Goal: Information Seeking & Learning: Check status

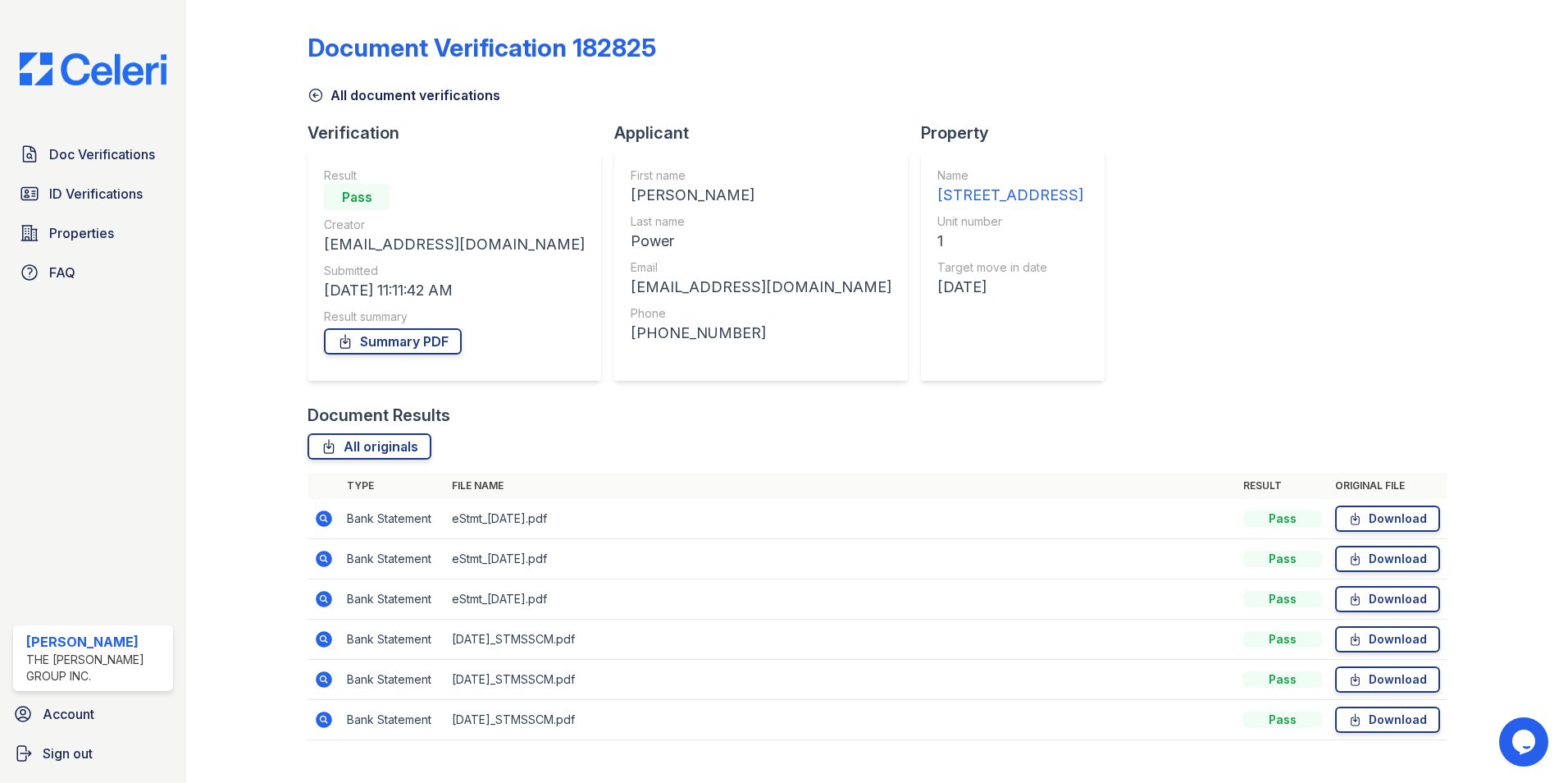
click at [327, 722] on icon at bounding box center [323, 718] width 19 height 19
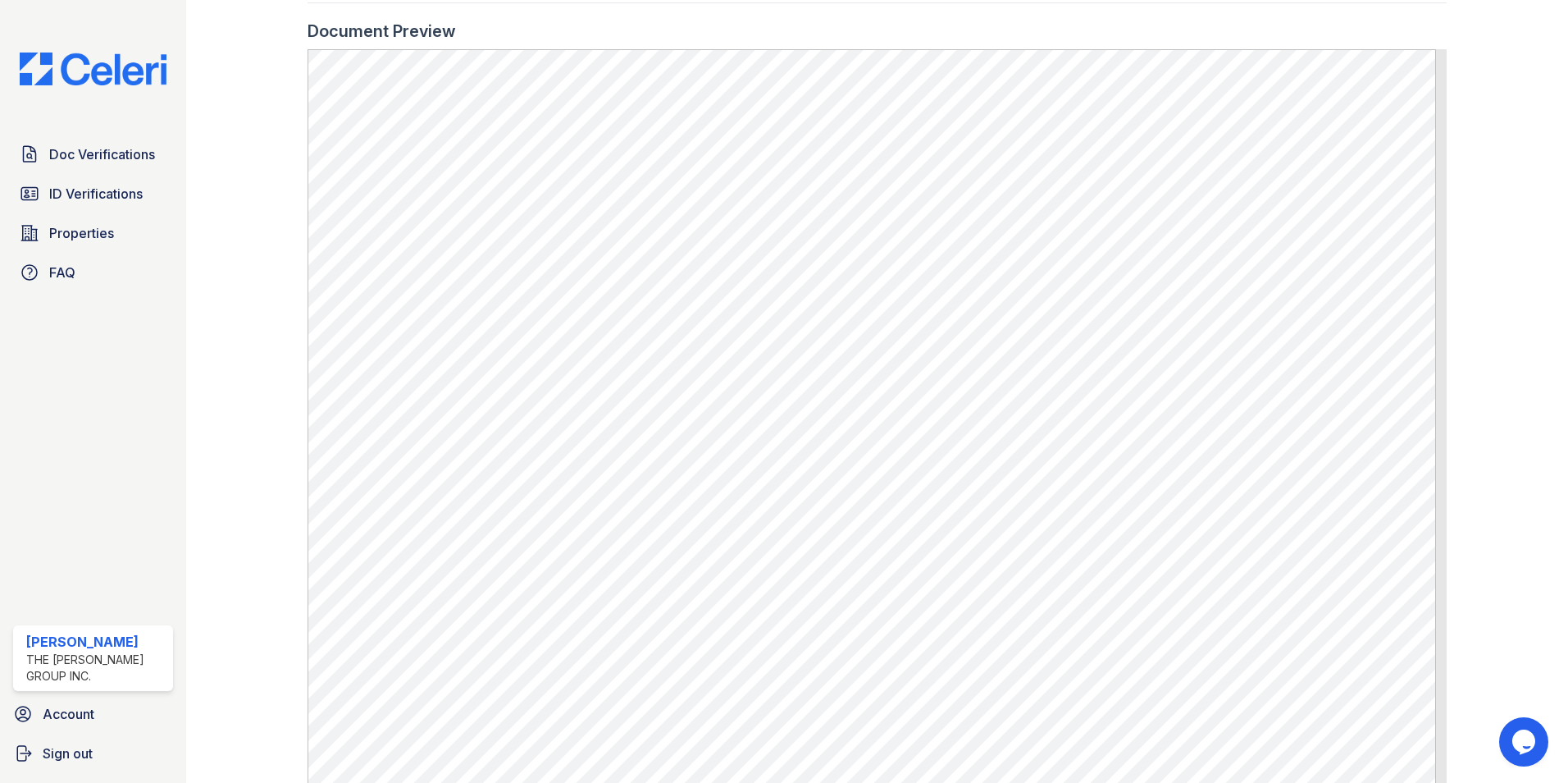
scroll to position [897, 0]
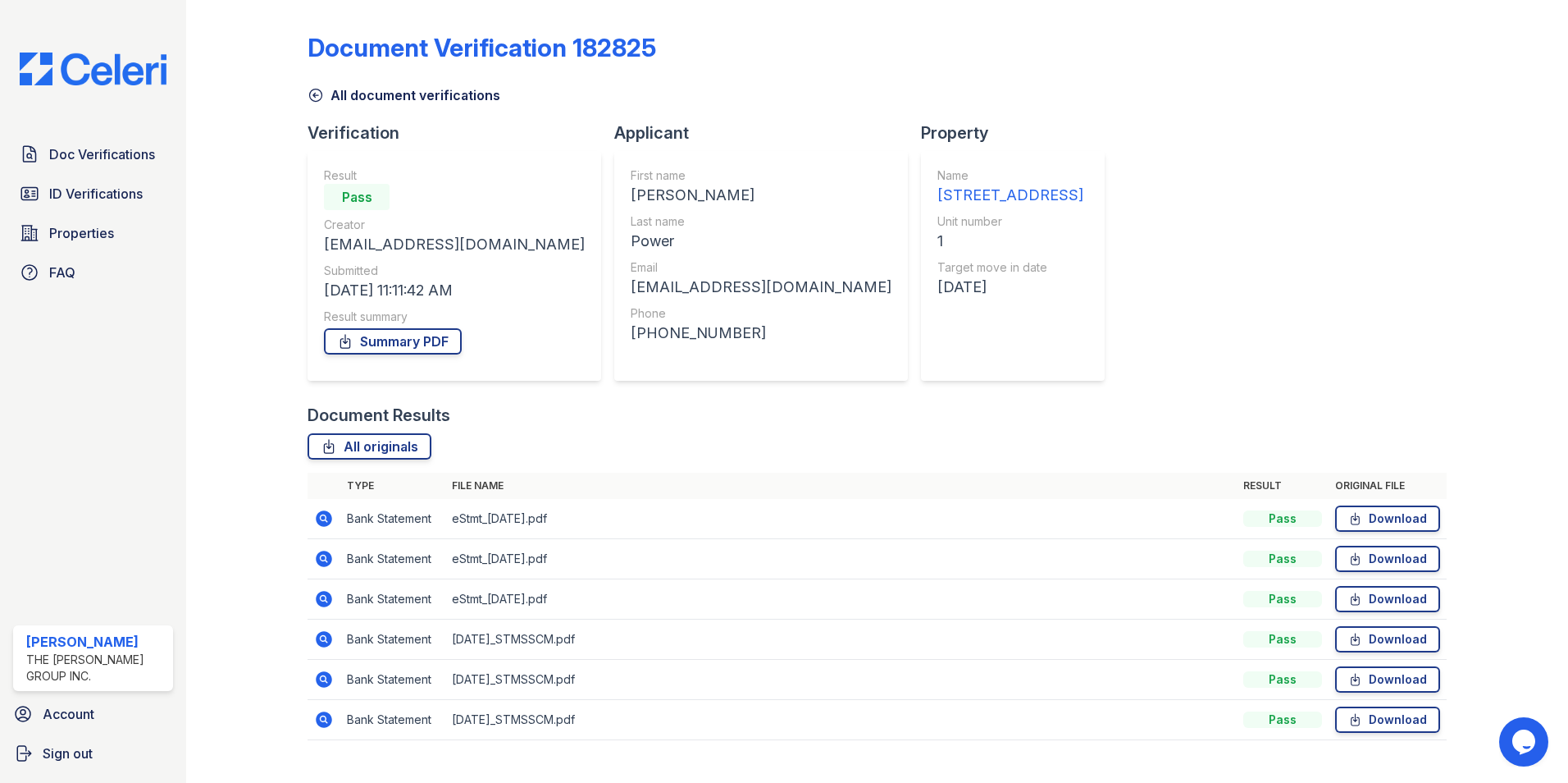
click at [320, 554] on icon at bounding box center [324, 559] width 17 height 17
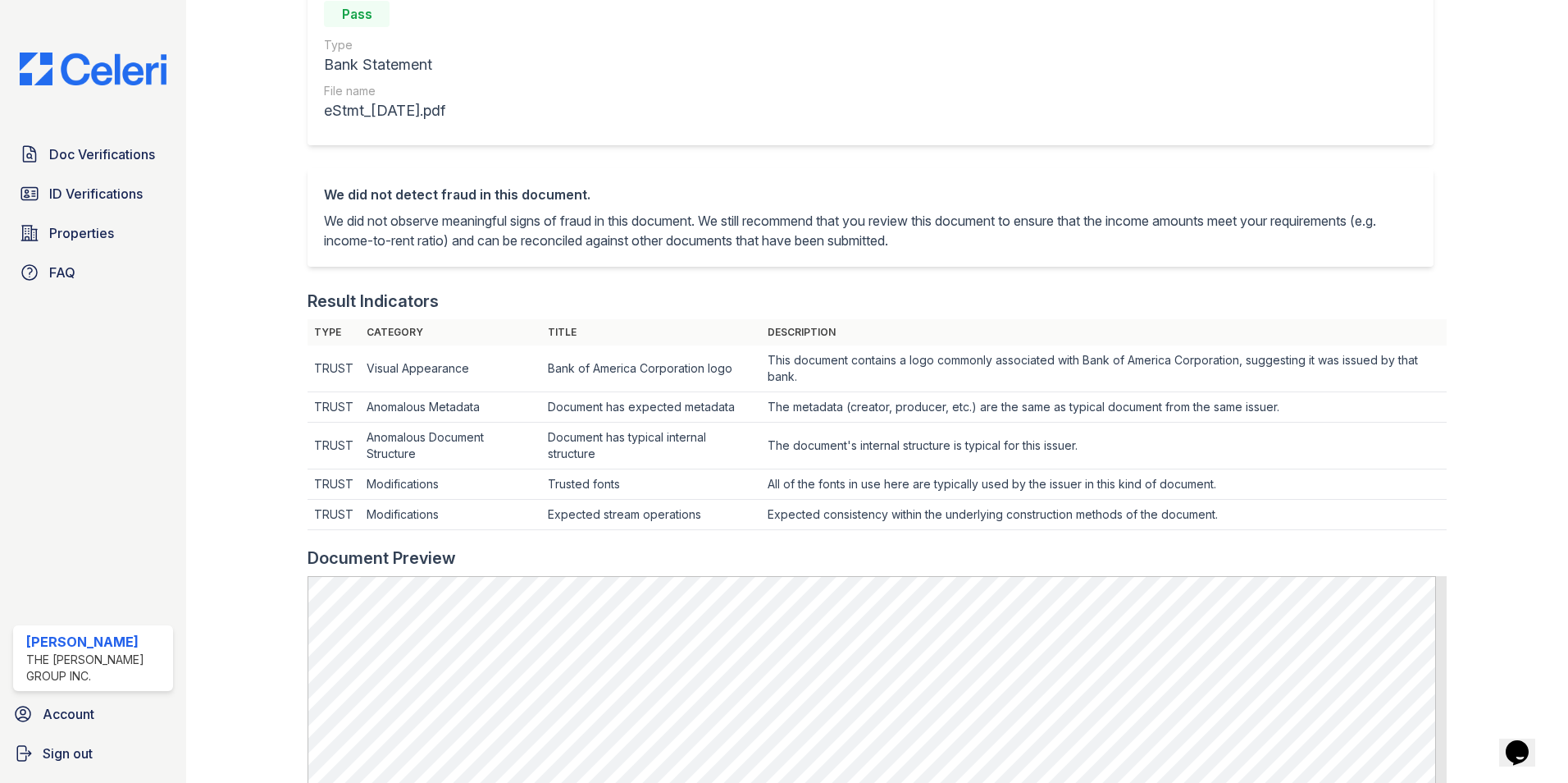
scroll to position [410, 0]
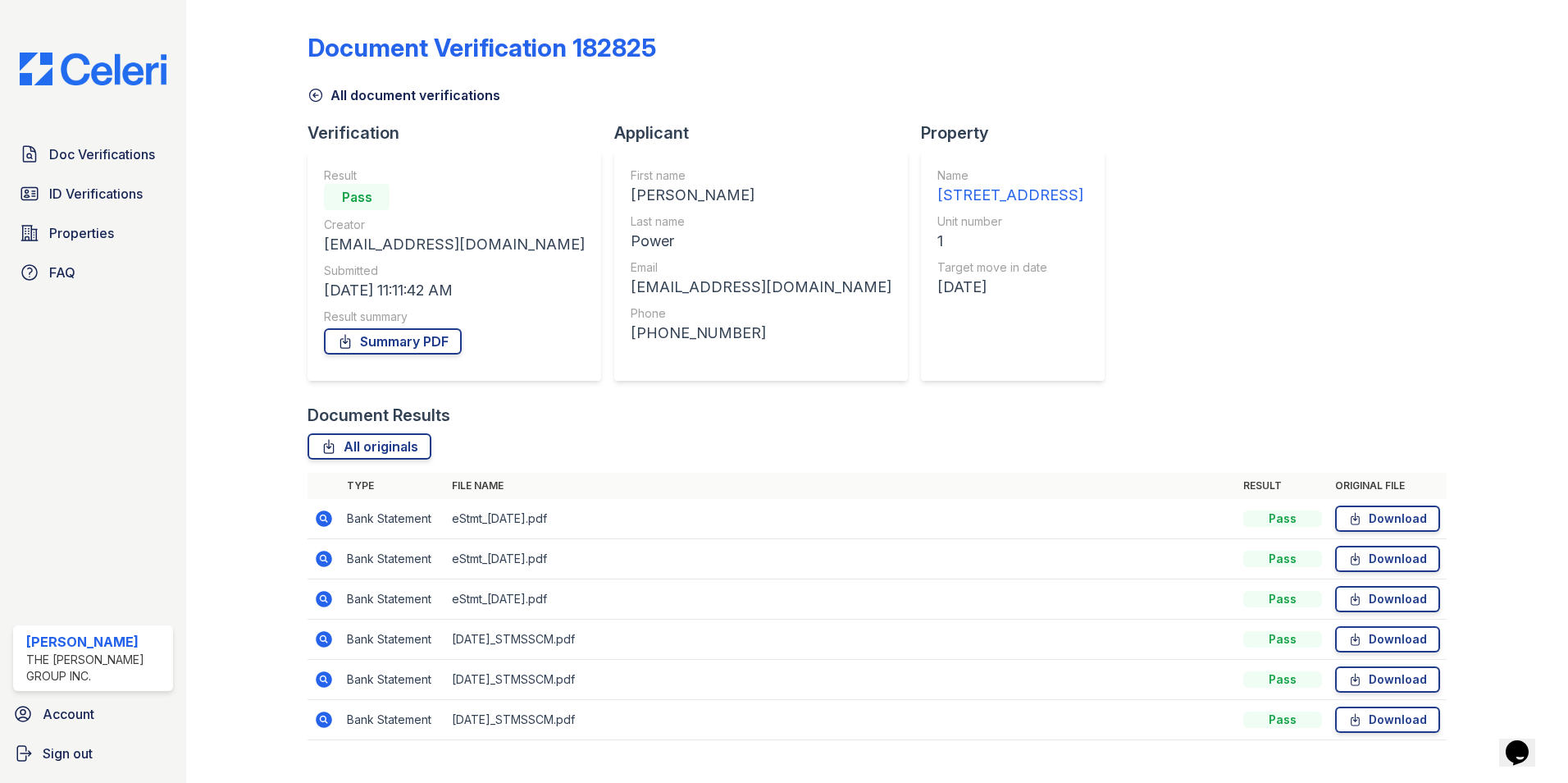
click at [330, 603] on icon at bounding box center [323, 598] width 19 height 19
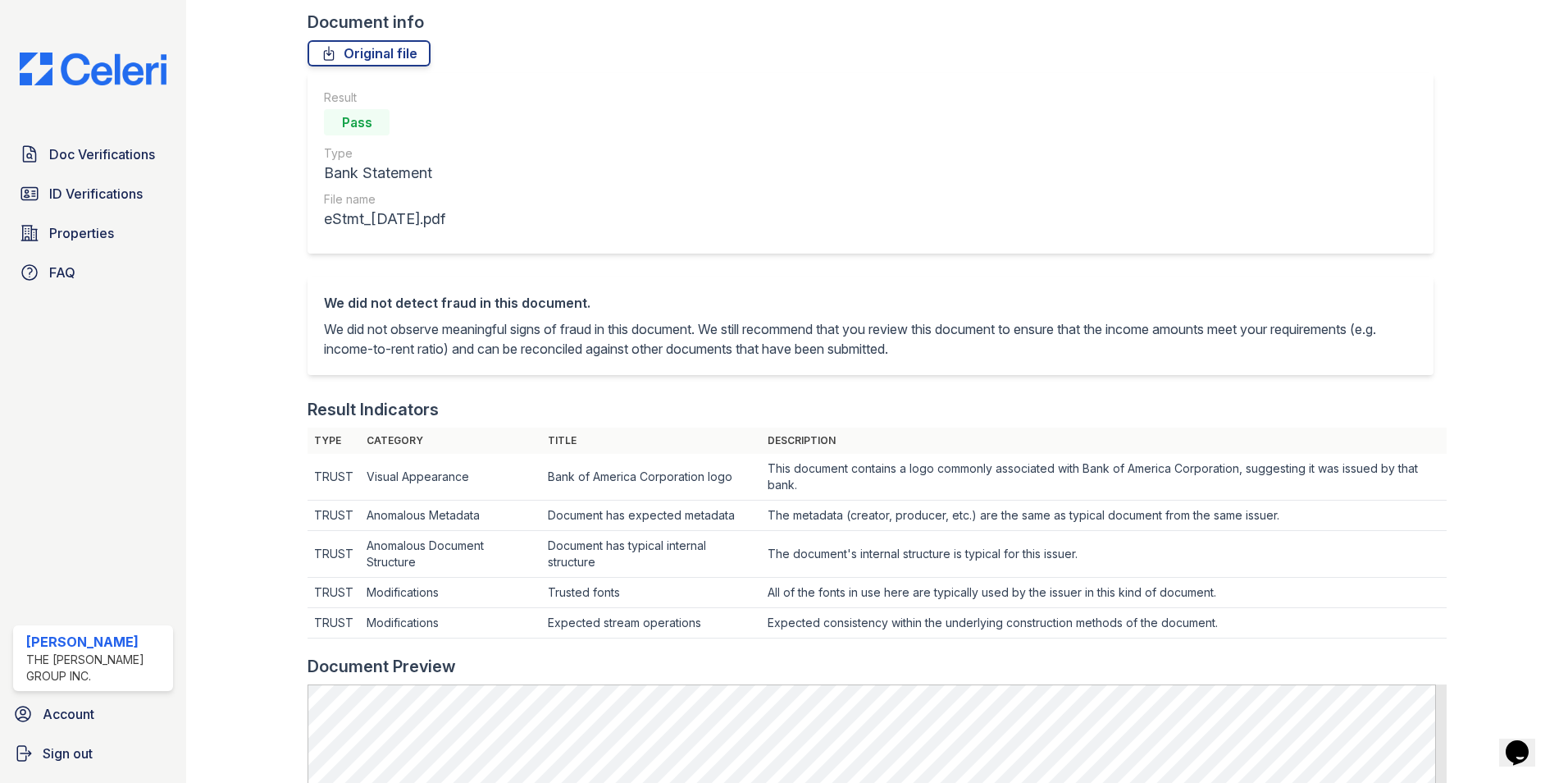
scroll to position [328, 0]
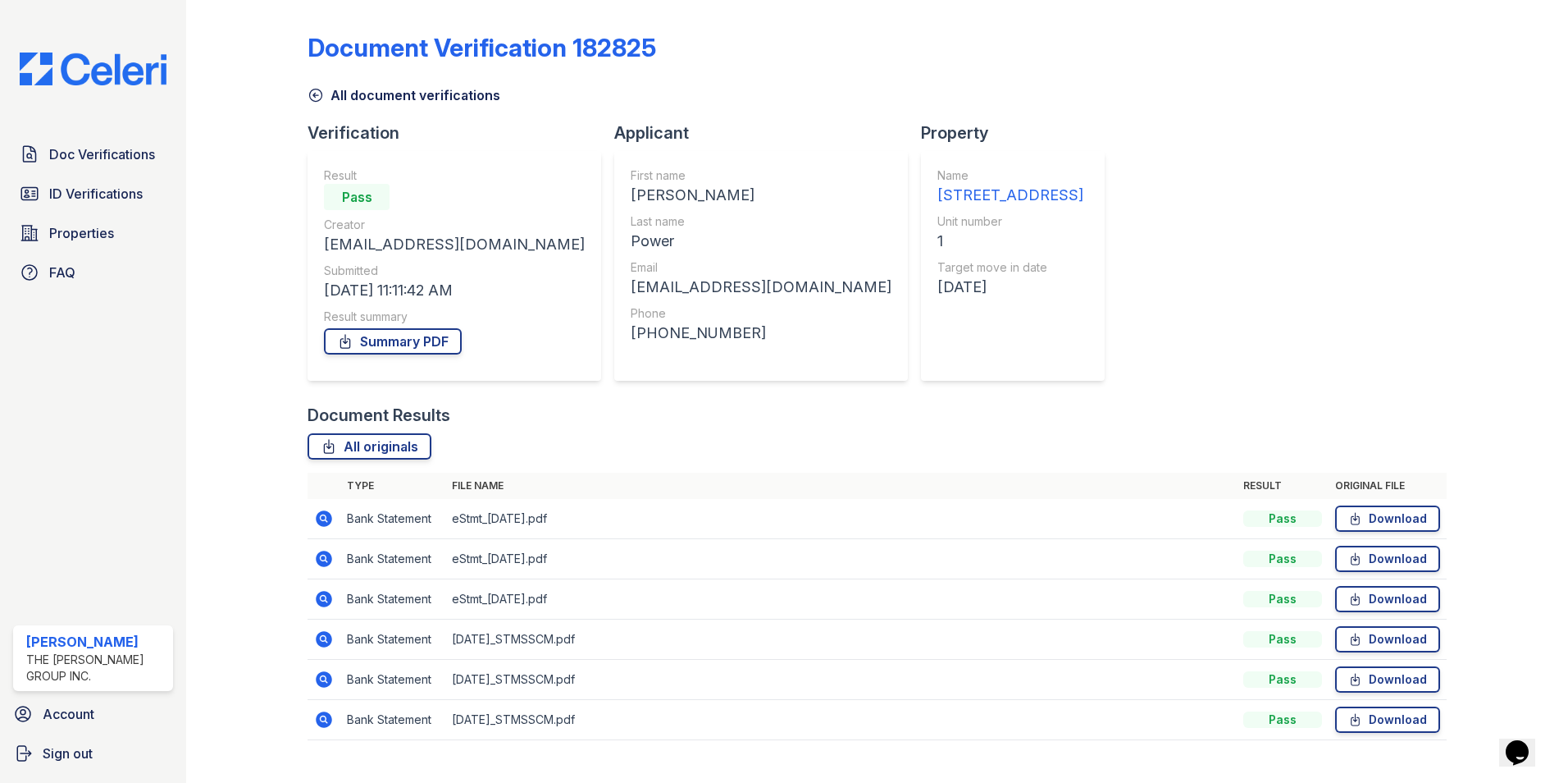
click at [326, 633] on icon at bounding box center [324, 639] width 17 height 17
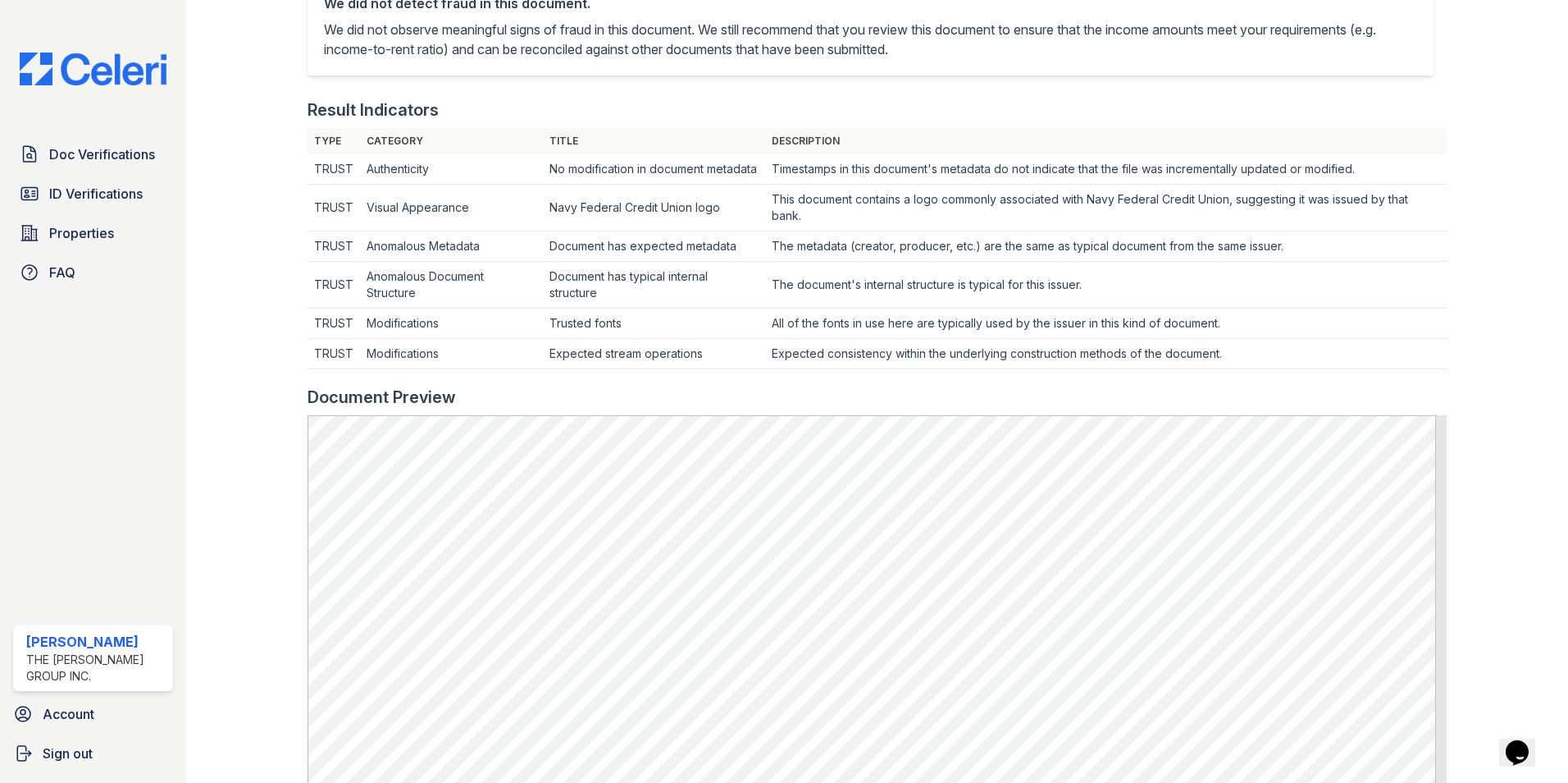
scroll to position [657, 0]
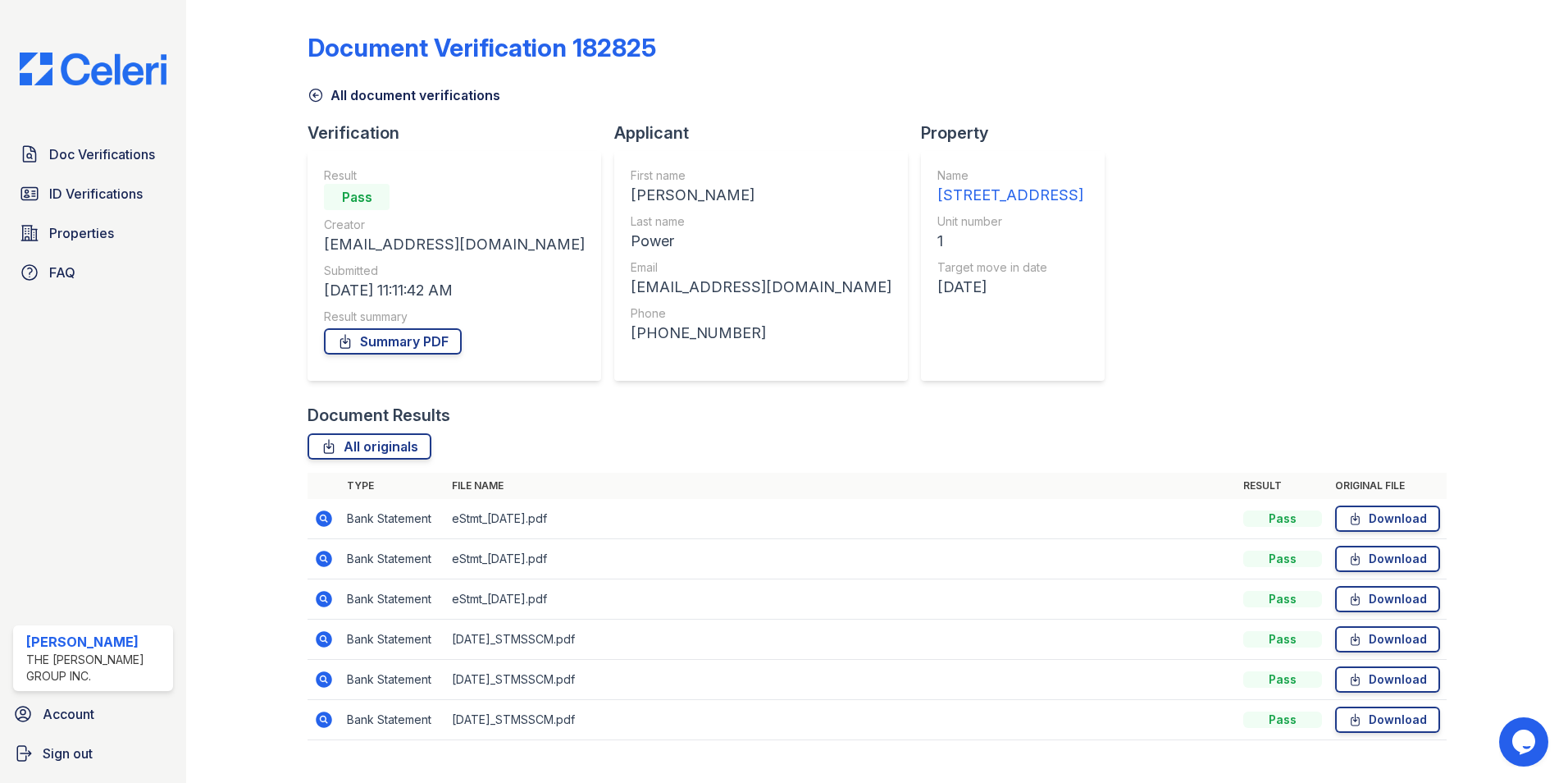
click at [330, 680] on icon at bounding box center [324, 680] width 17 height 17
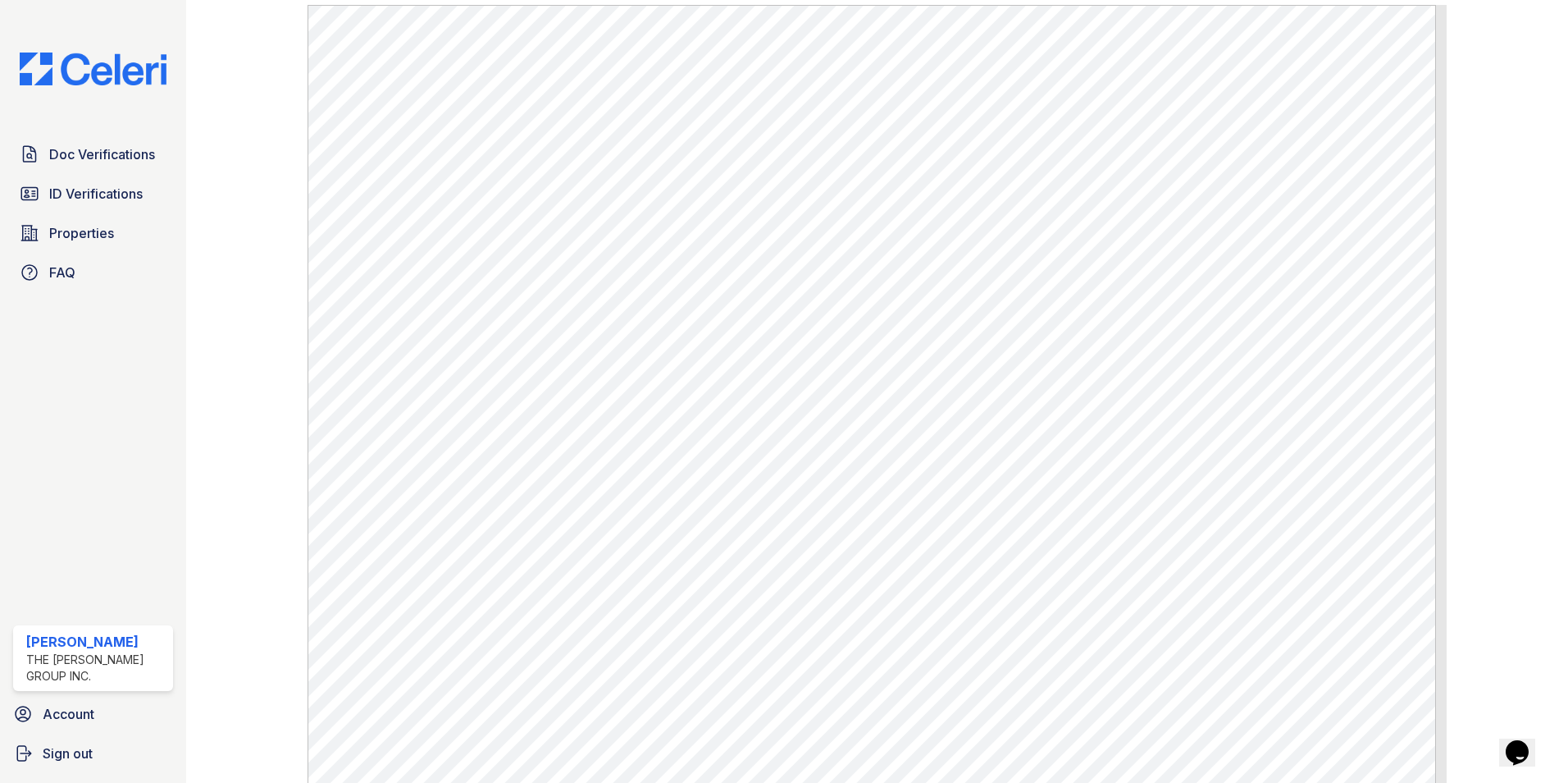
scroll to position [897, 0]
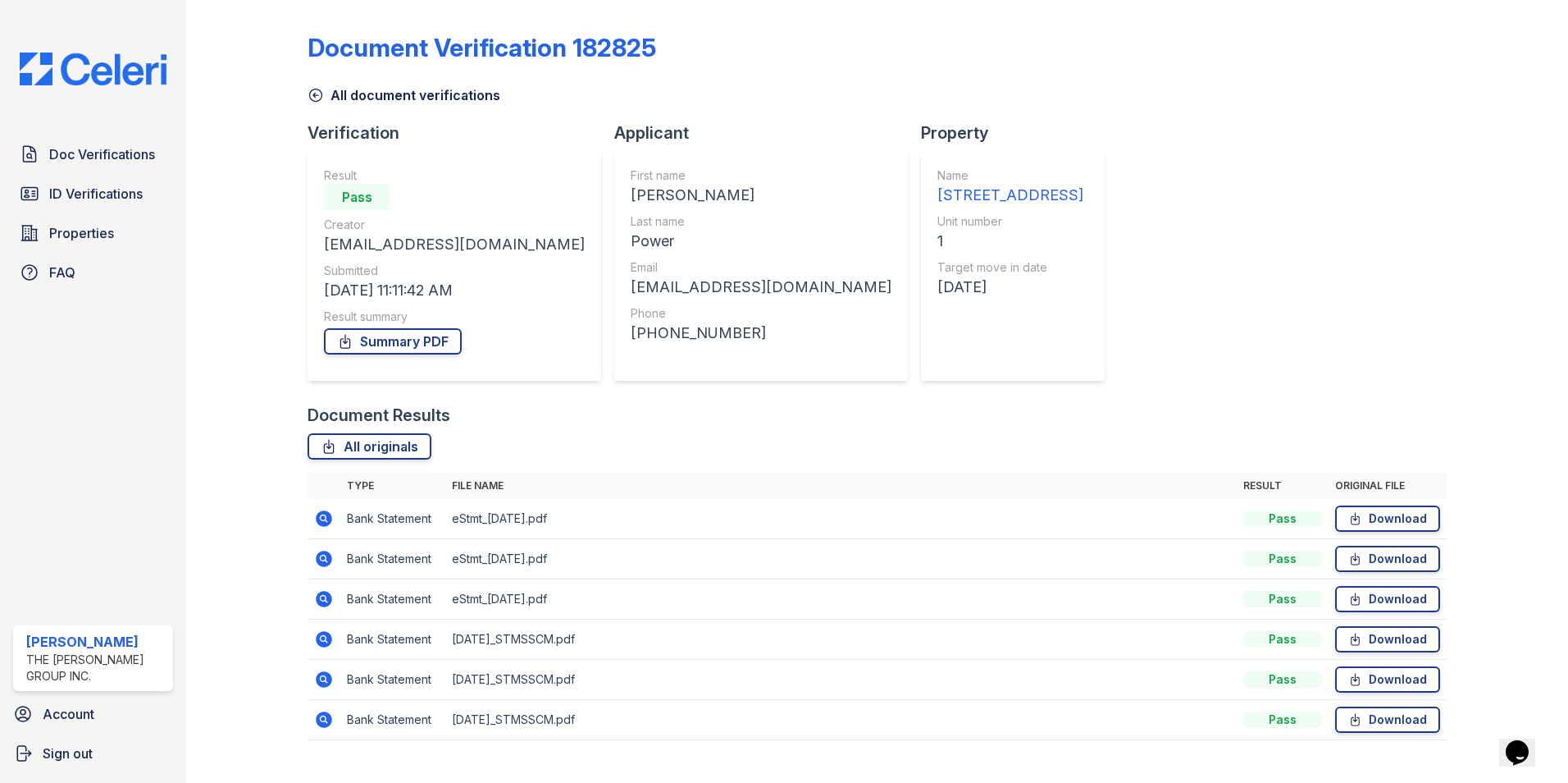
click at [323, 719] on icon at bounding box center [322, 718] width 4 height 4
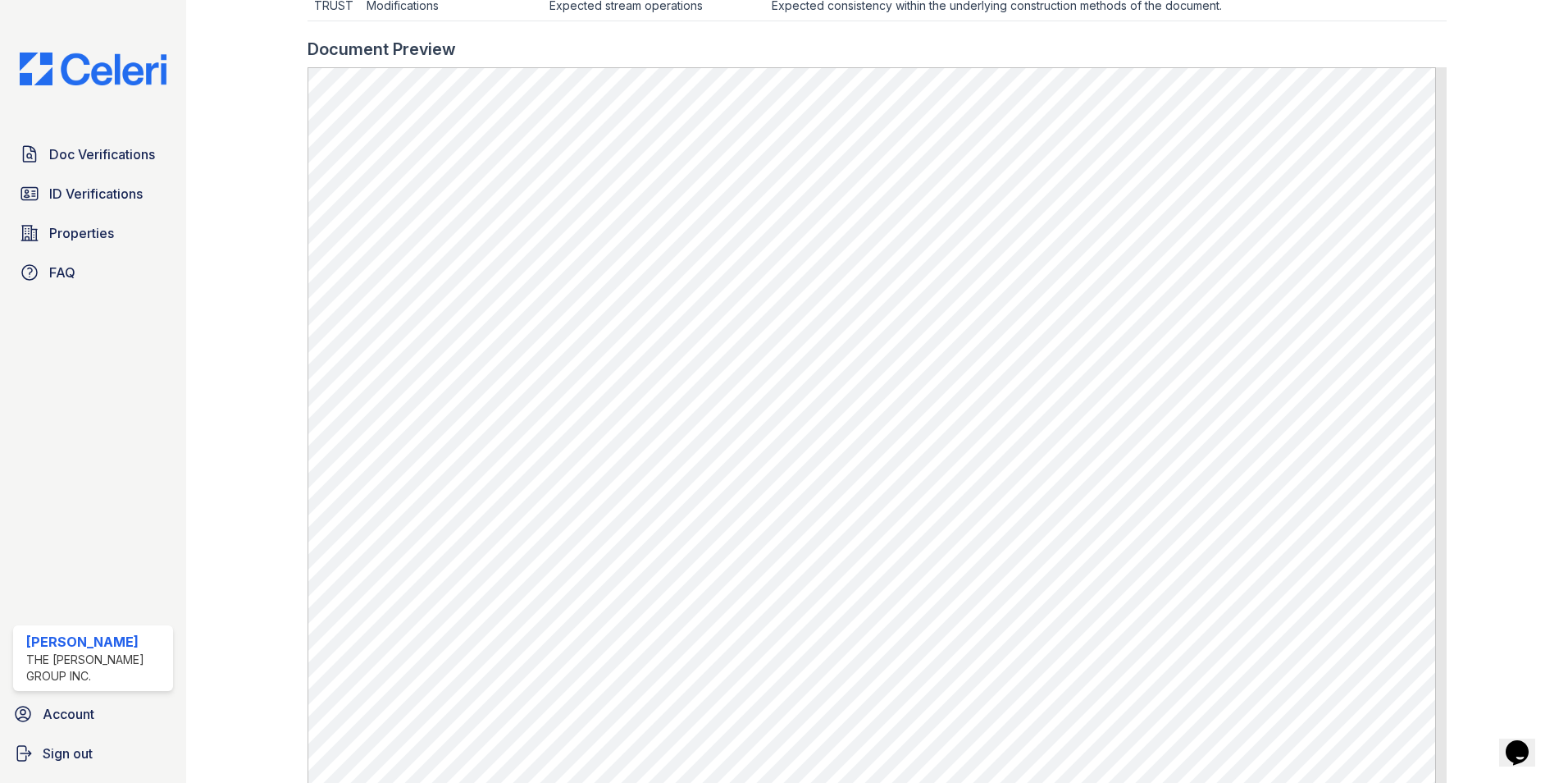
scroll to position [897, 0]
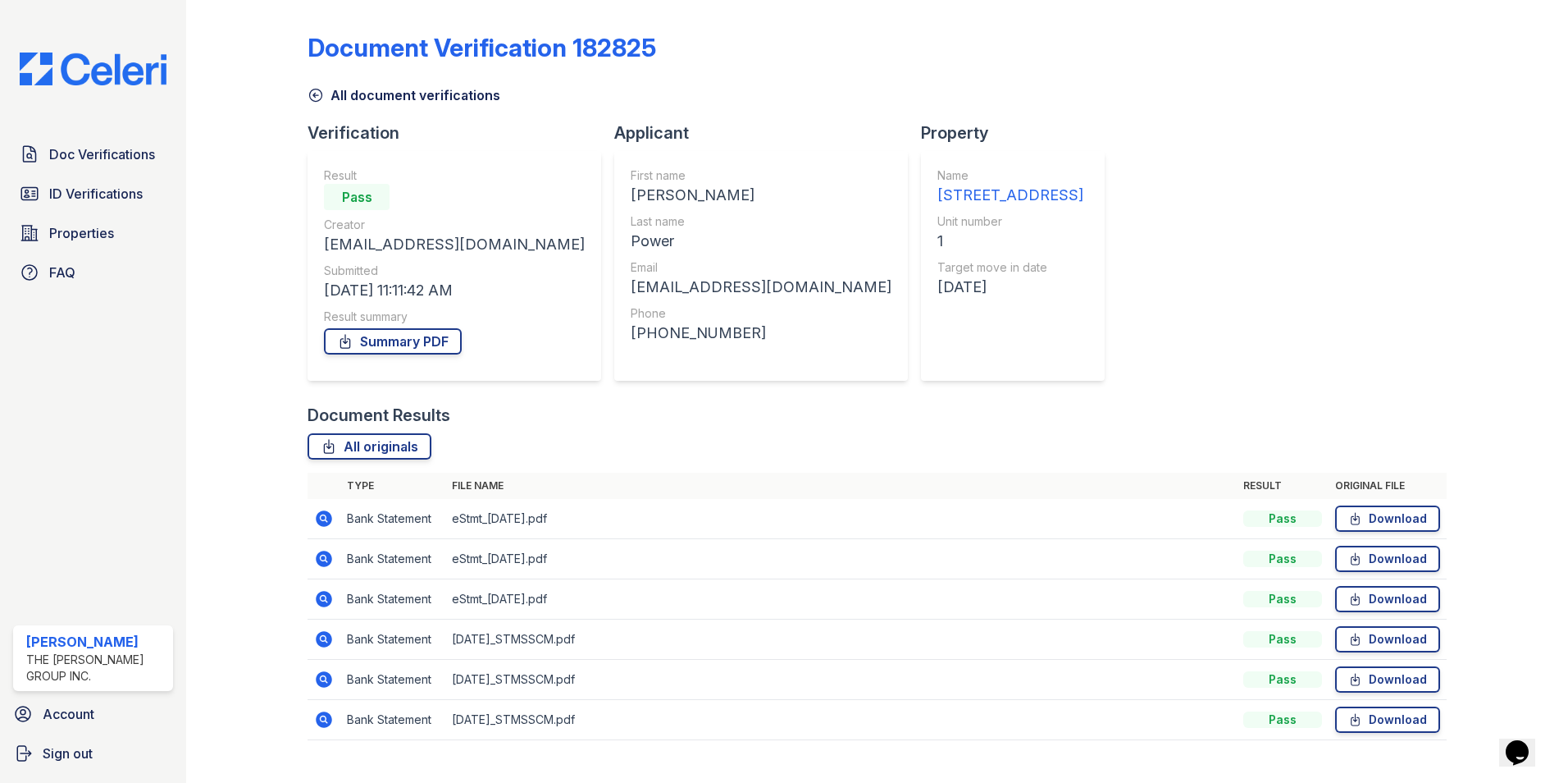
click at [327, 590] on icon at bounding box center [323, 598] width 19 height 19
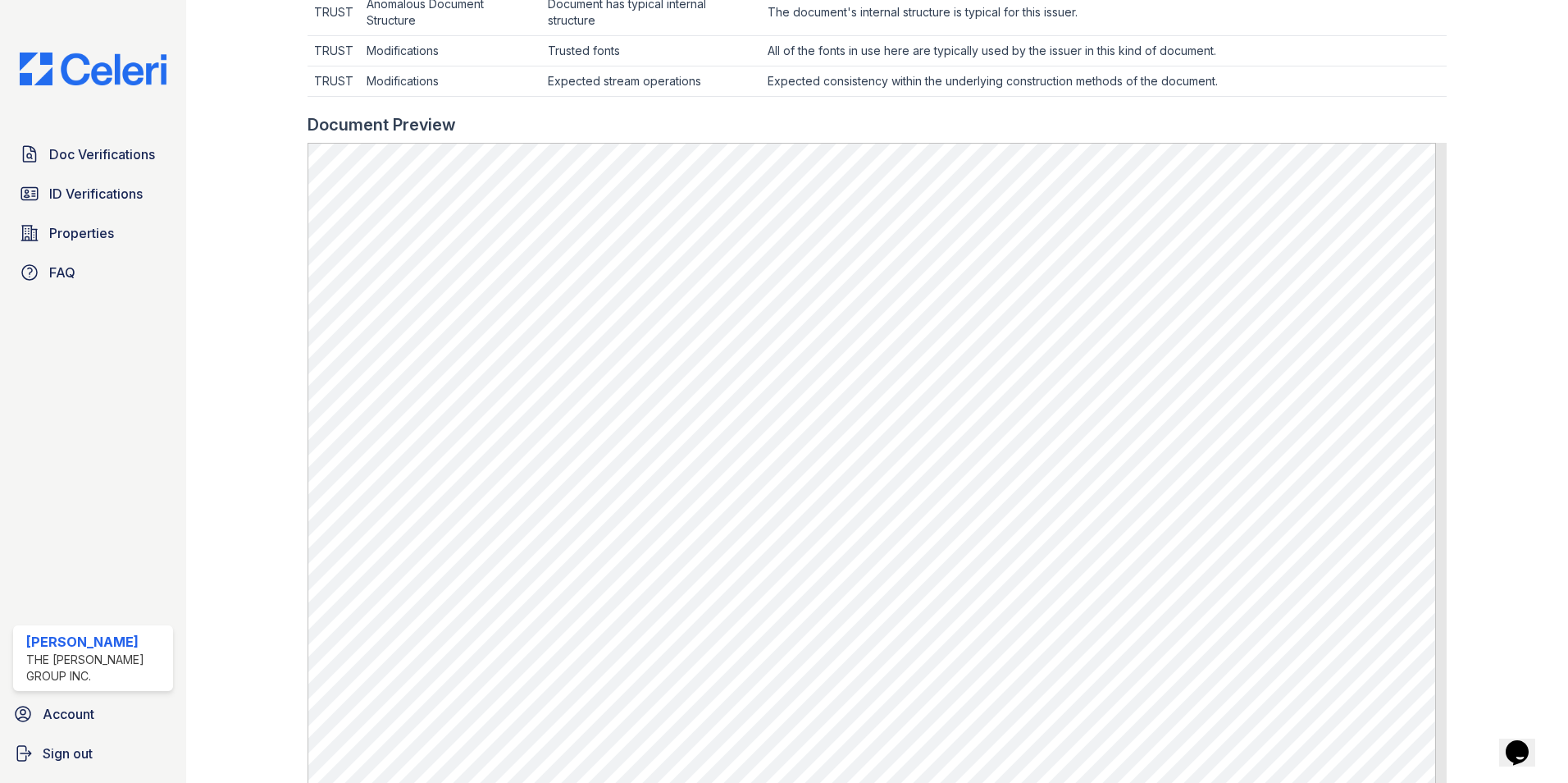
scroll to position [574, 0]
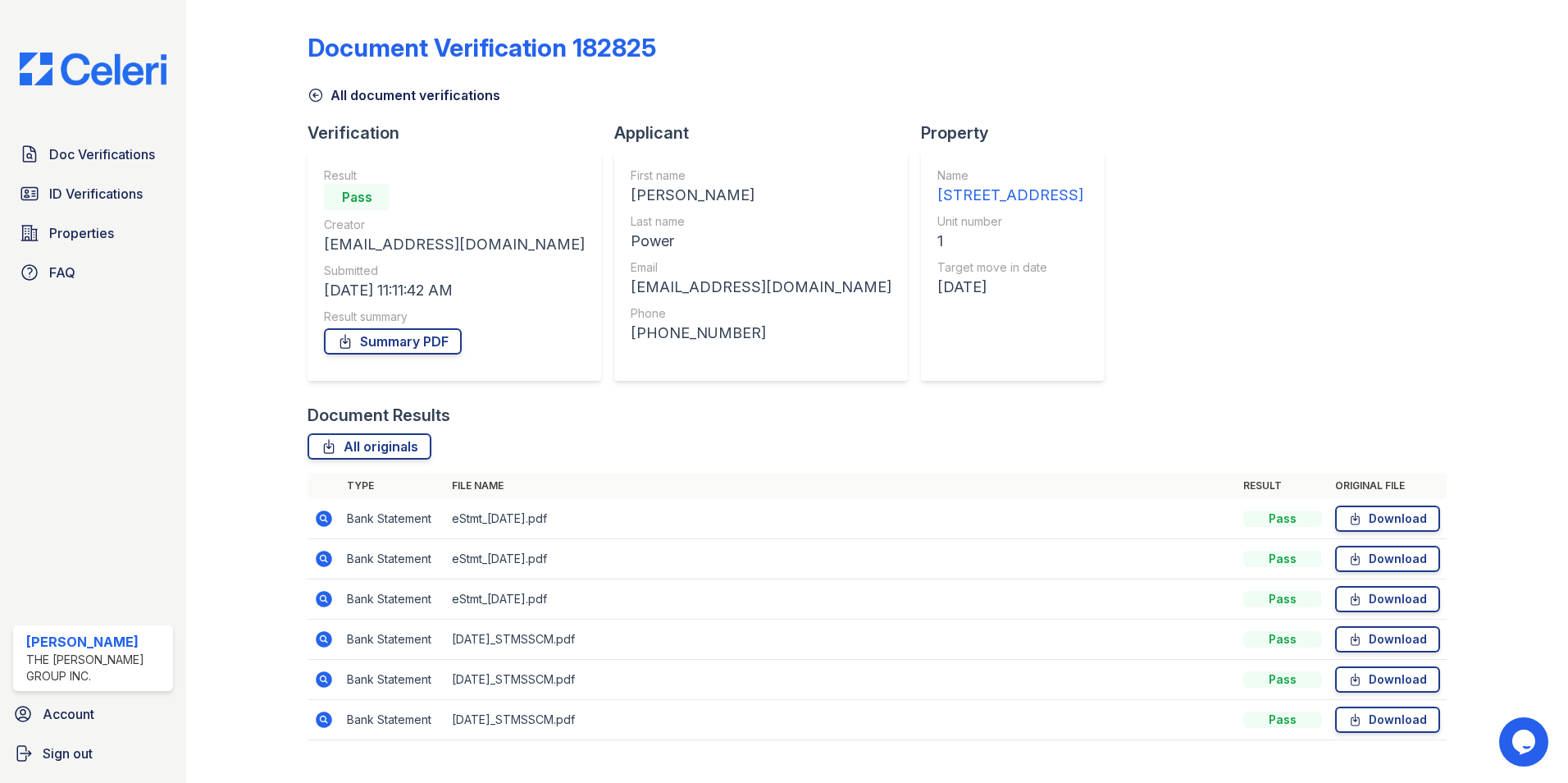
click at [325, 561] on icon at bounding box center [323, 558] width 19 height 19
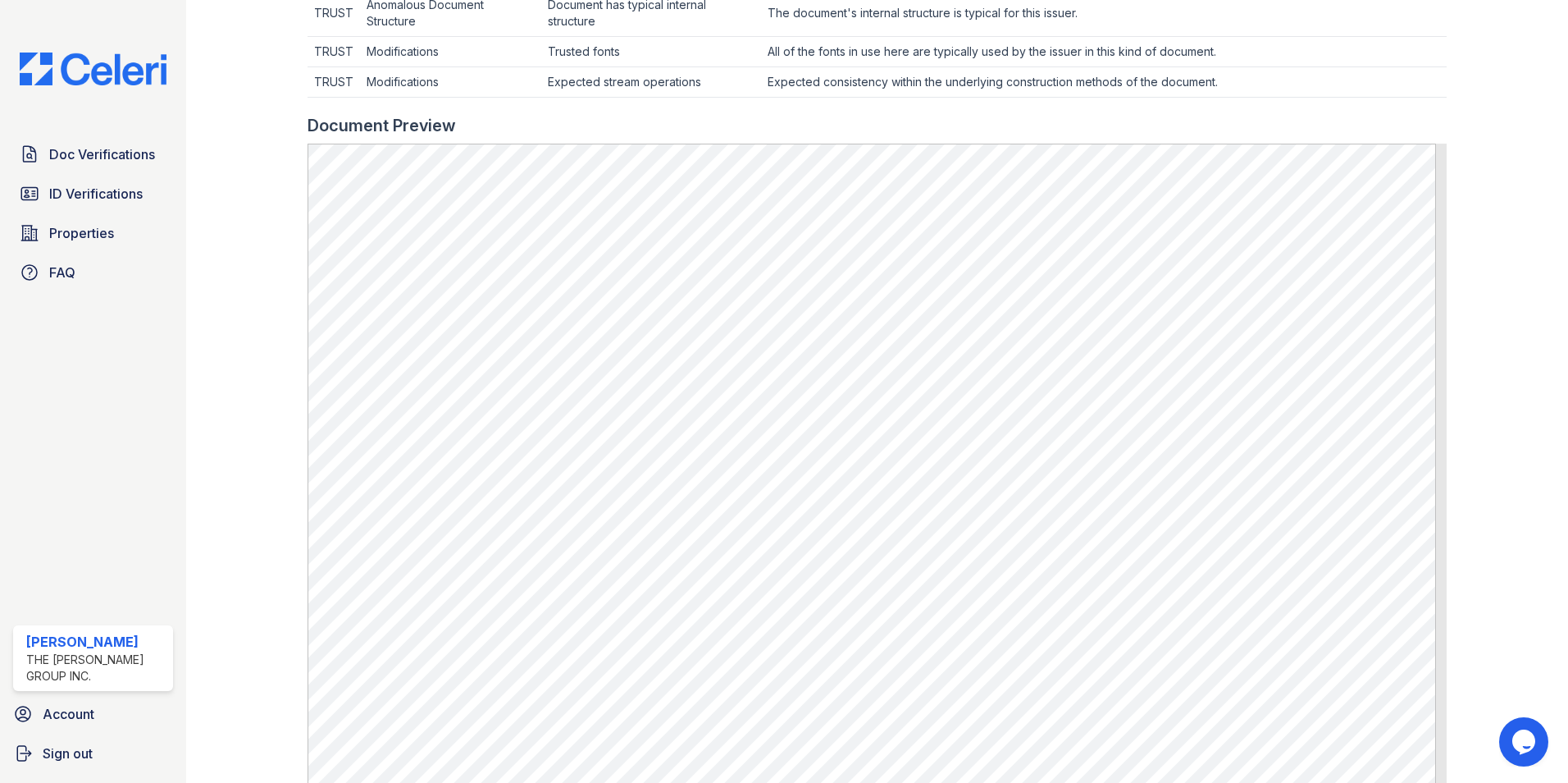
scroll to position [820, 0]
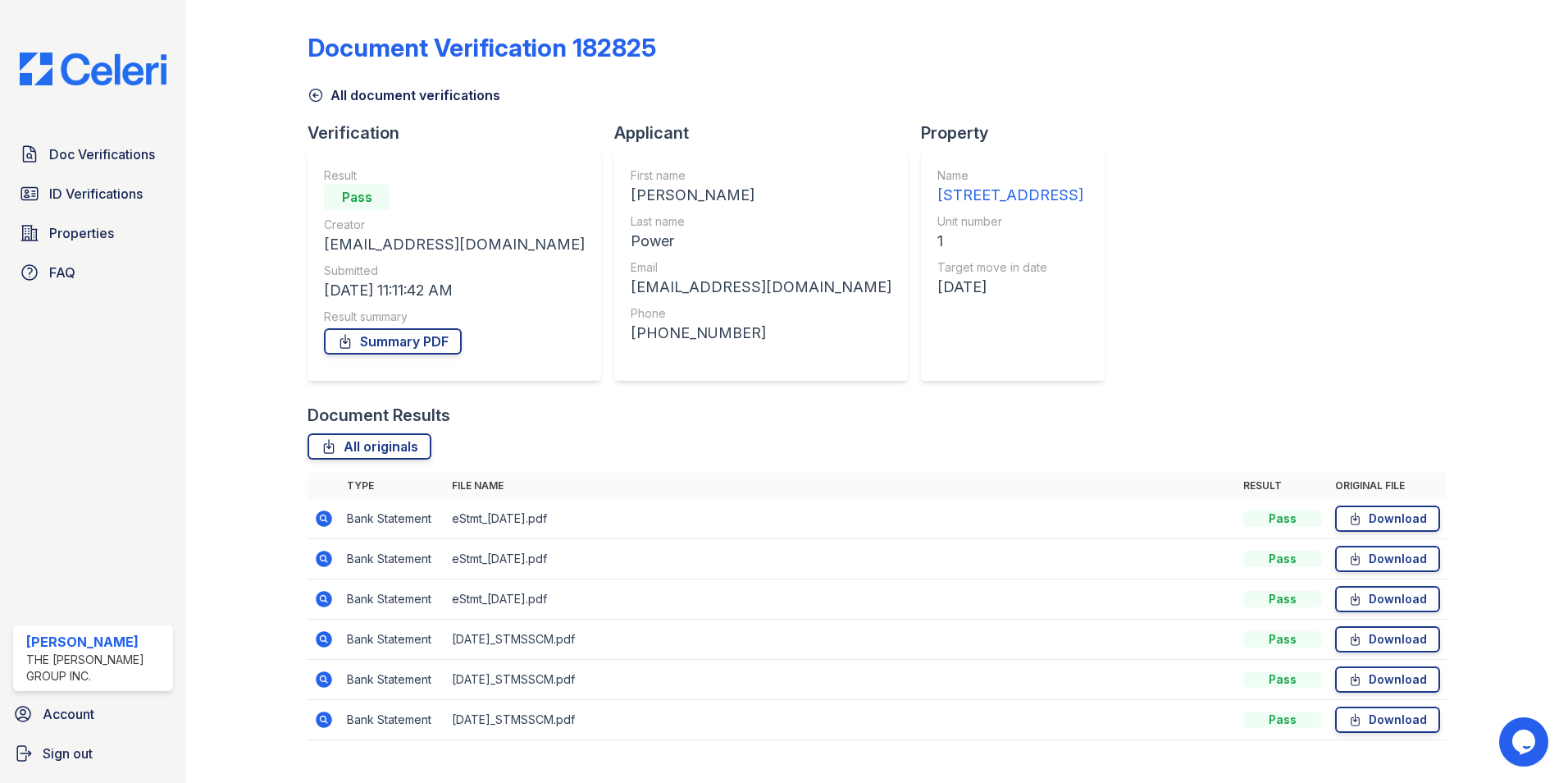
click at [319, 521] on icon at bounding box center [324, 519] width 17 height 17
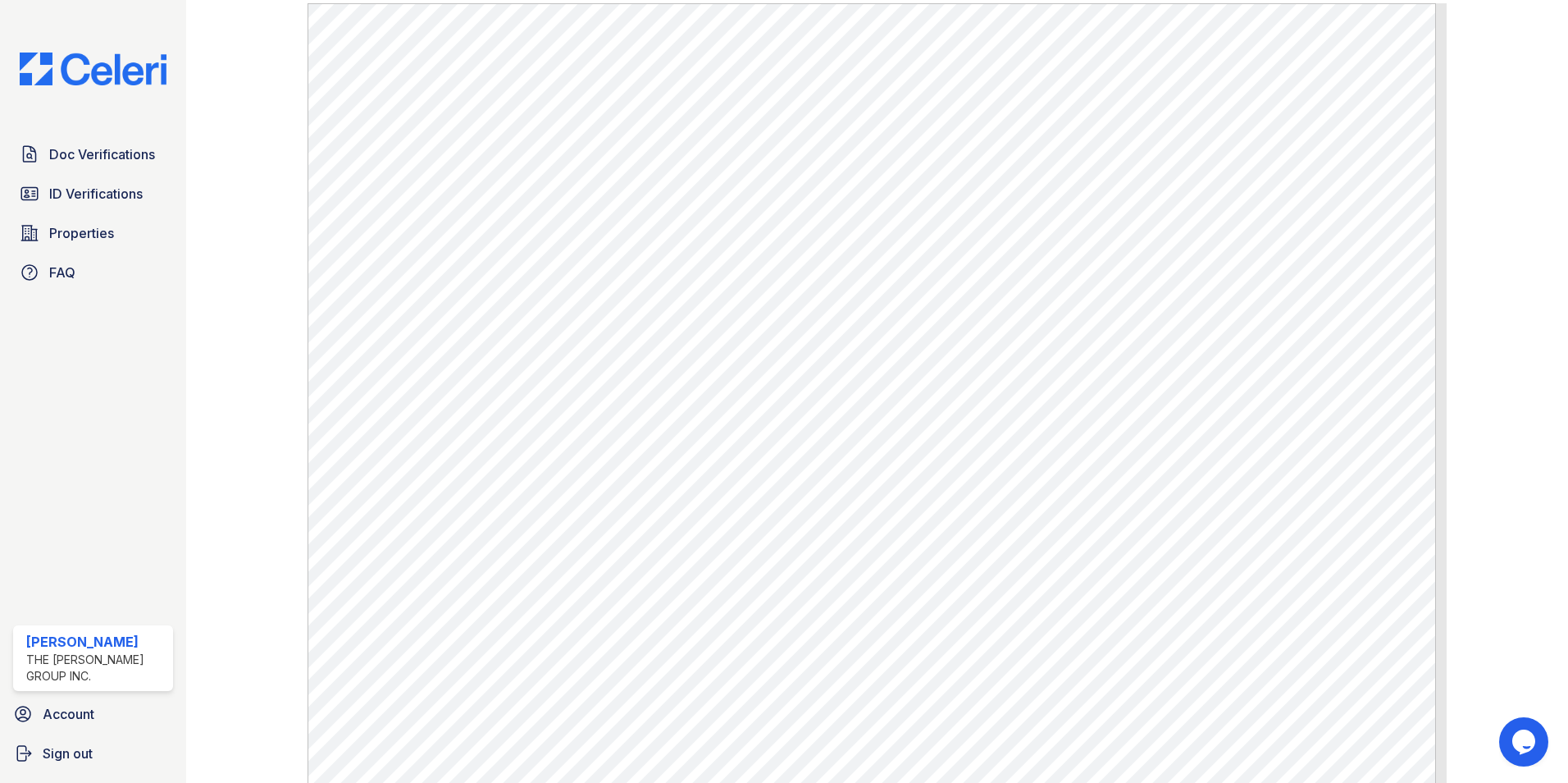
scroll to position [820, 0]
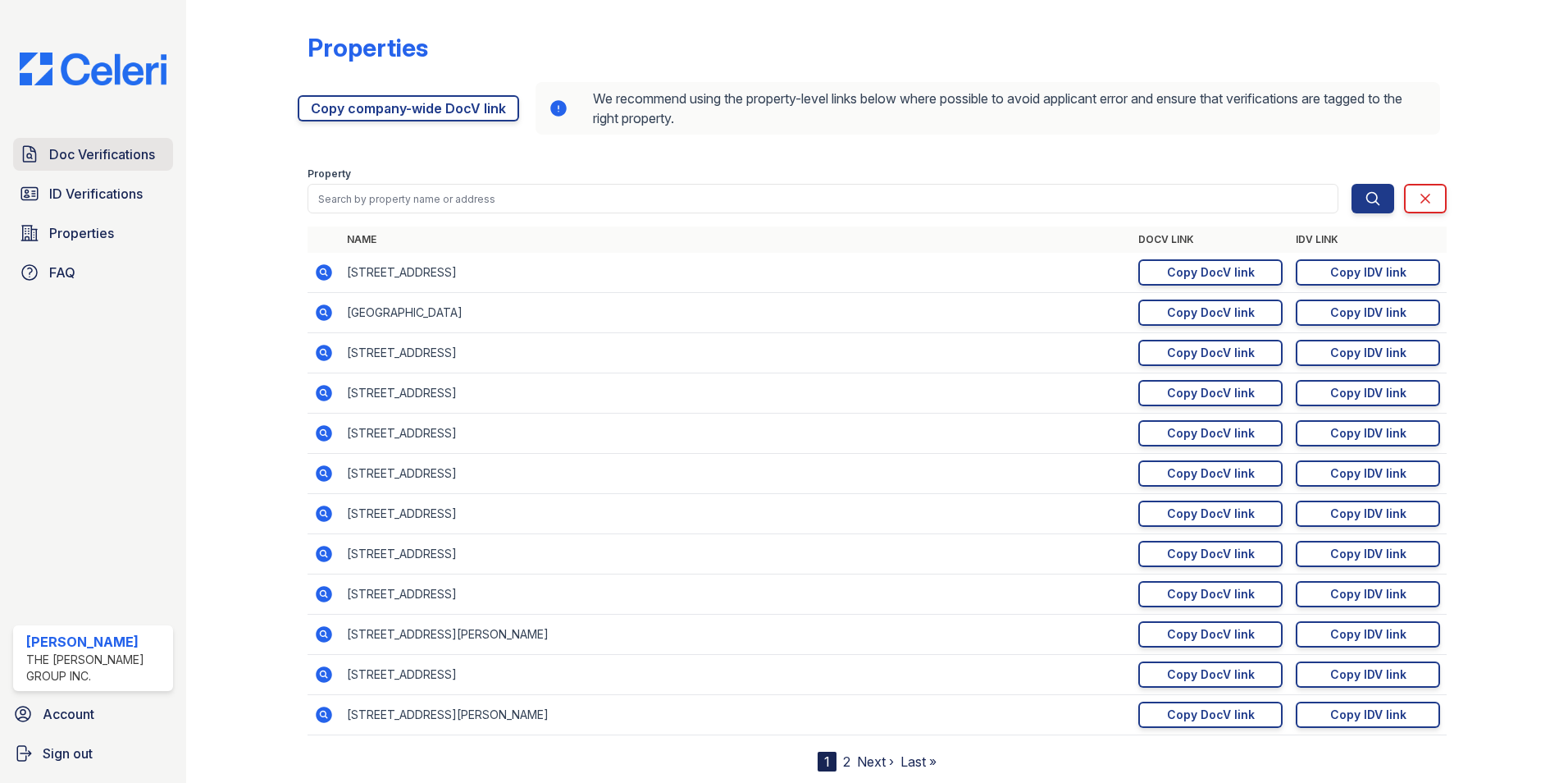
click at [78, 150] on span "Doc Verifications" at bounding box center [102, 153] width 106 height 19
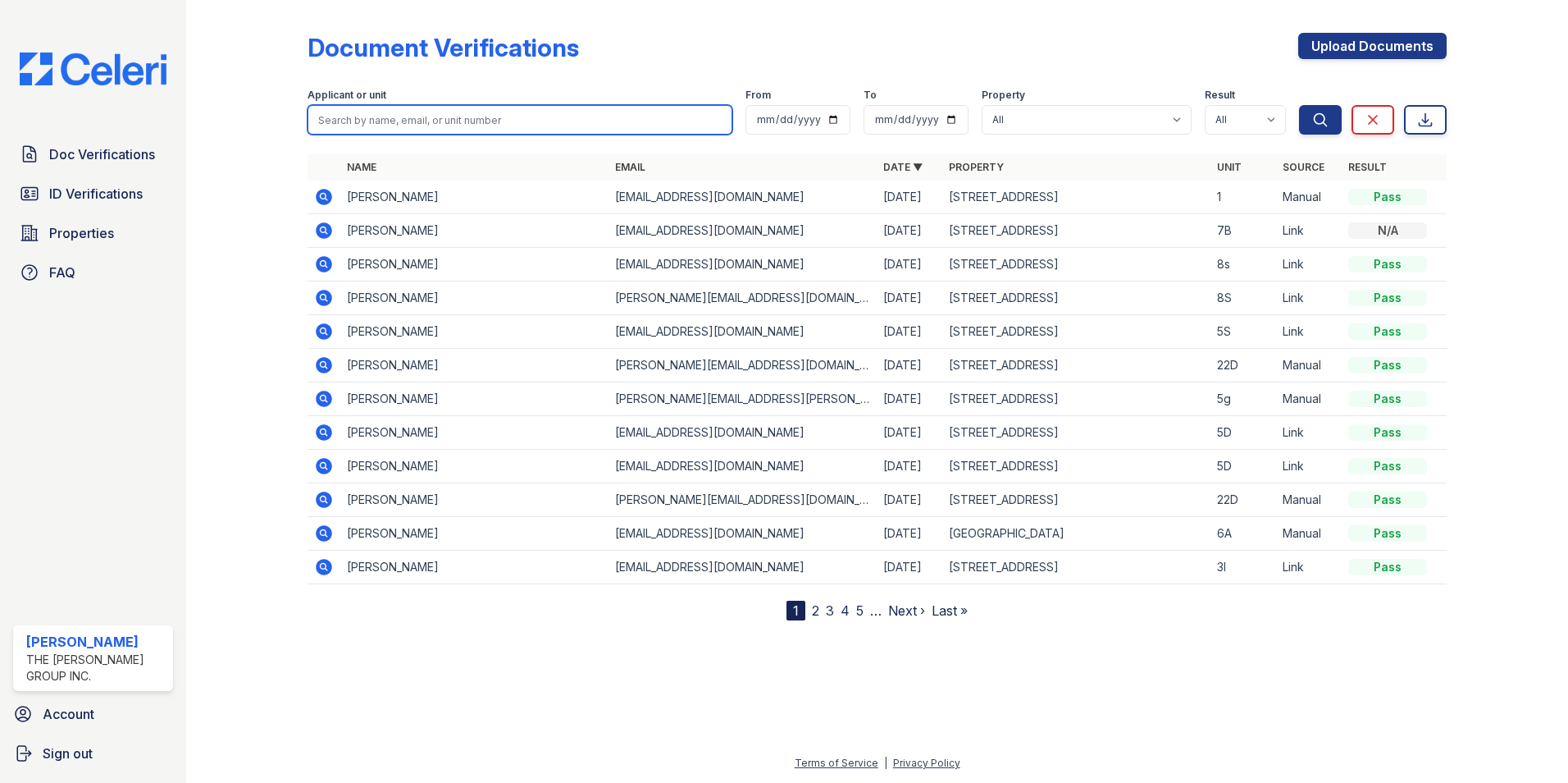
click at [379, 115] on input "search" at bounding box center [520, 120] width 425 height 30
drag, startPoint x: 341, startPoint y: 112, endPoint x: 257, endPoint y: 109, distance: 84.1
click at [276, 113] on div "Document Verifications Upload Documents Filter Applicant or unit 735 From To Pr…" at bounding box center [877, 323] width 1329 height 646
type input "Gabriel"
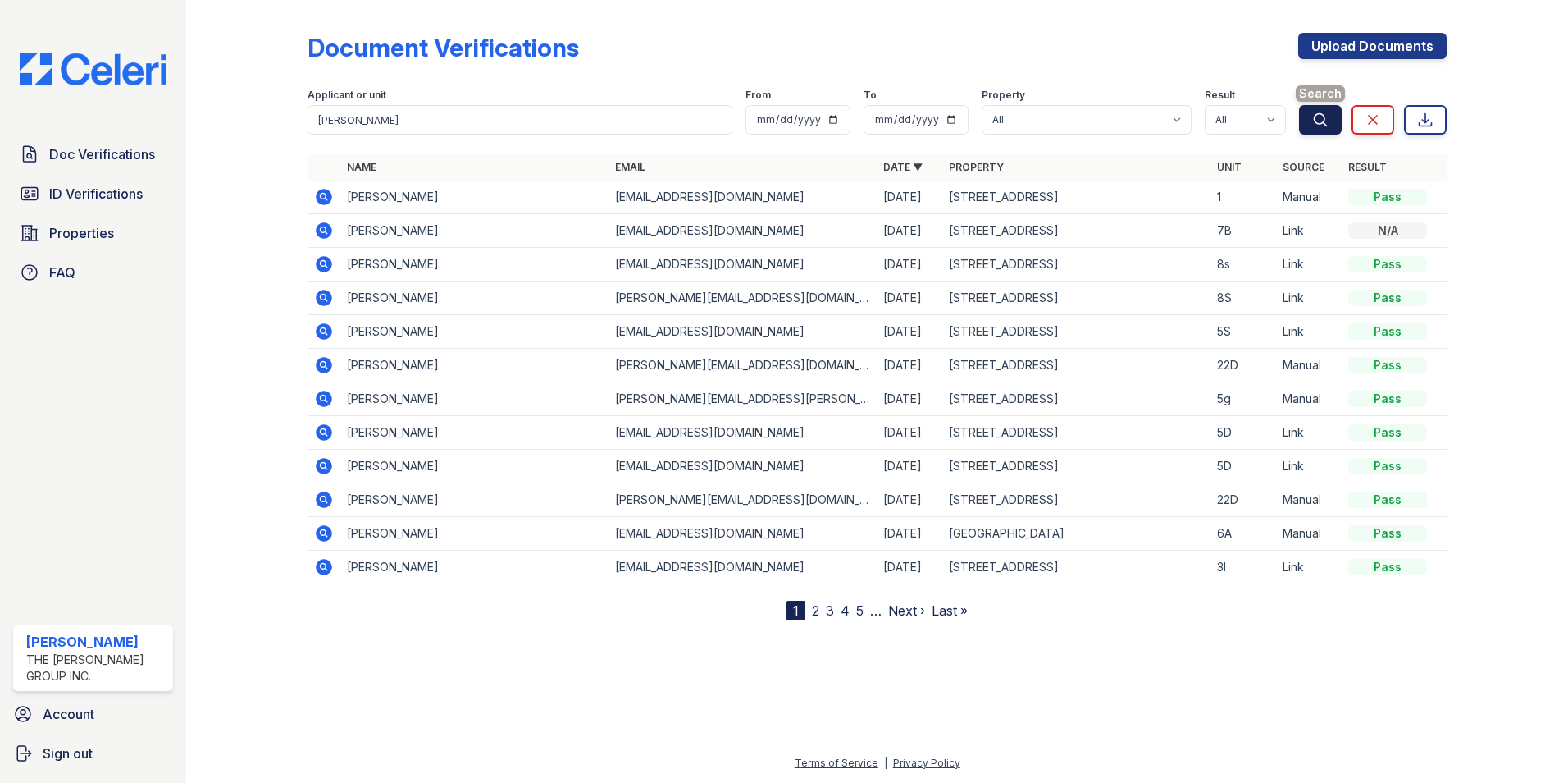
click at [1326, 121] on icon "submit" at bounding box center [1320, 120] width 17 height 17
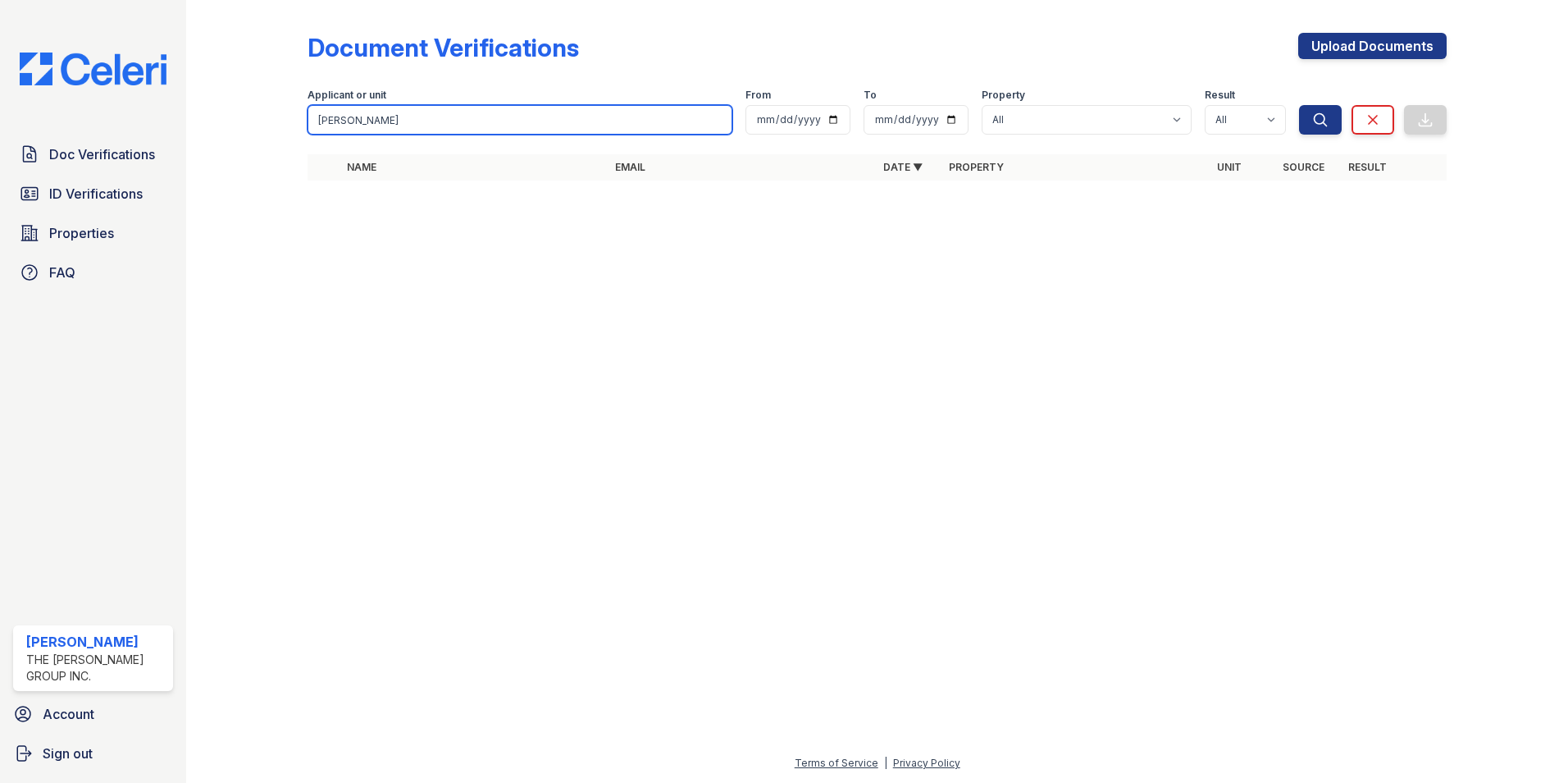
drag, startPoint x: 413, startPoint y: 115, endPoint x: -38, endPoint y: 66, distance: 453.7
click at [0, 66] on html "Doc Verifications ID Verifications Properties FAQ Mimi Jacob The Jay Group Inc.…" at bounding box center [784, 392] width 1568 height 783
type input "Khalik"
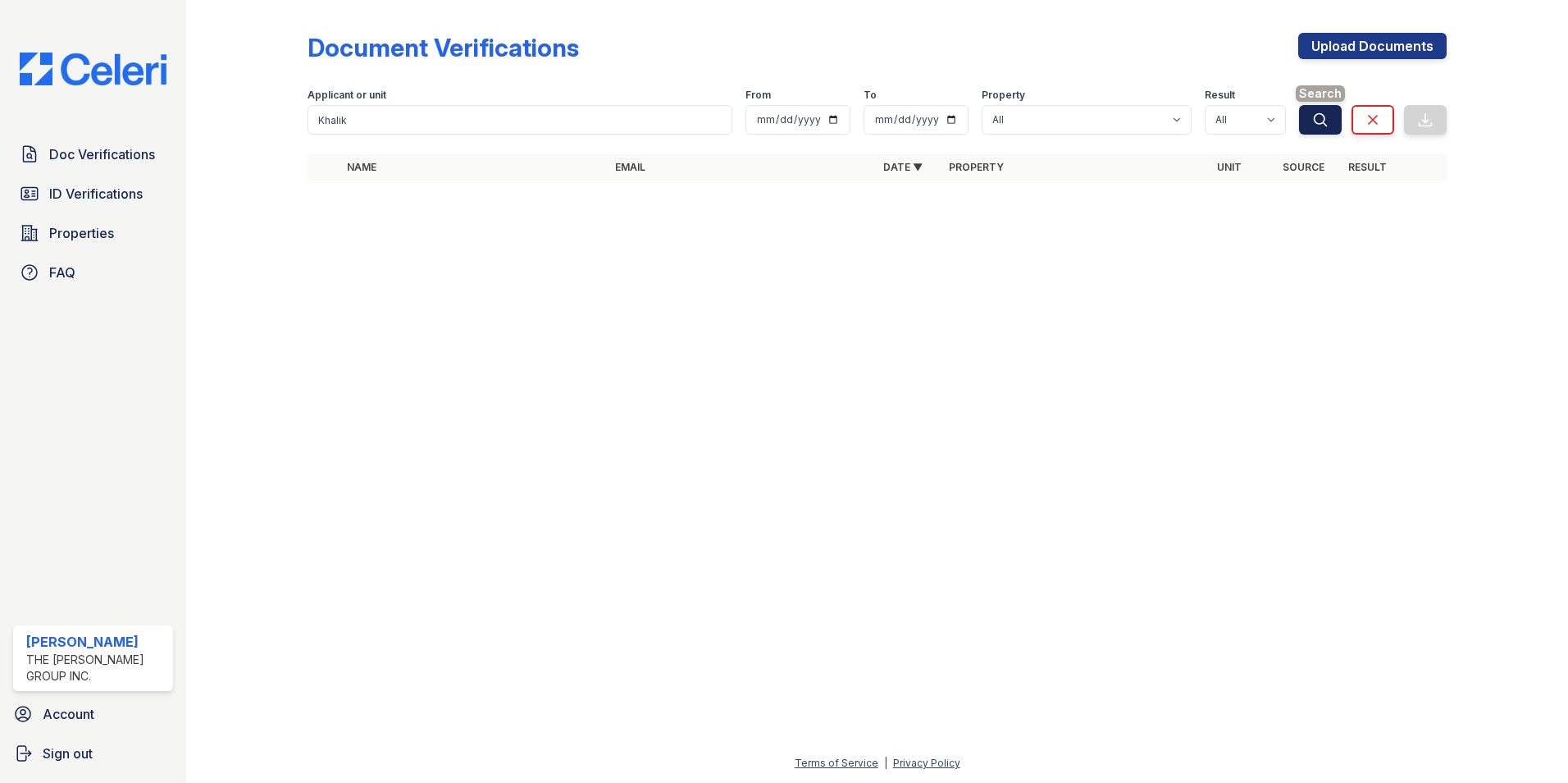
click at [1313, 114] on icon "submit" at bounding box center [1320, 120] width 17 height 17
